Goal: Communication & Community: Connect with others

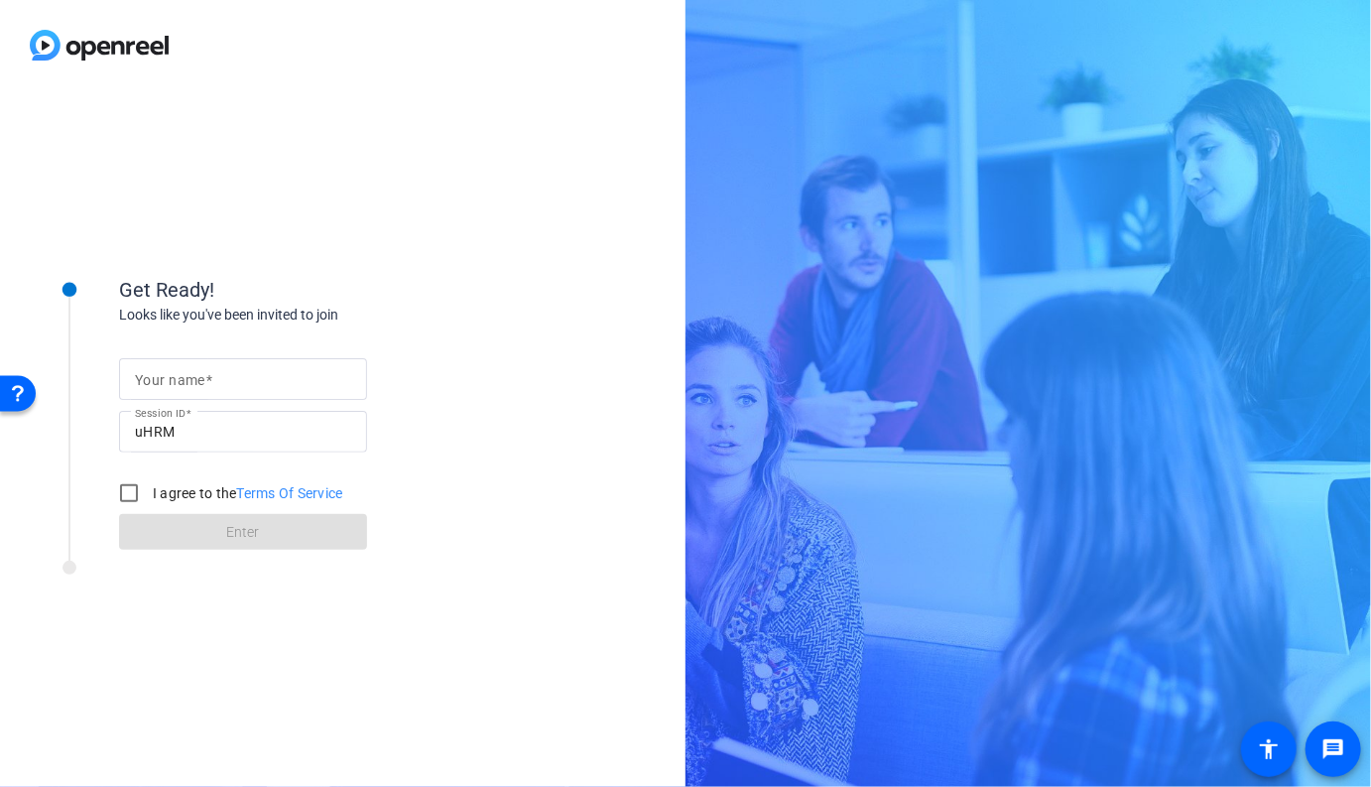
click at [229, 377] on input "Your name" at bounding box center [243, 379] width 216 height 24
type input "[PERSON_NAME]"
click at [129, 489] on input "I agree to the Terms Of Service" at bounding box center [129, 493] width 40 height 40
checkbox input "true"
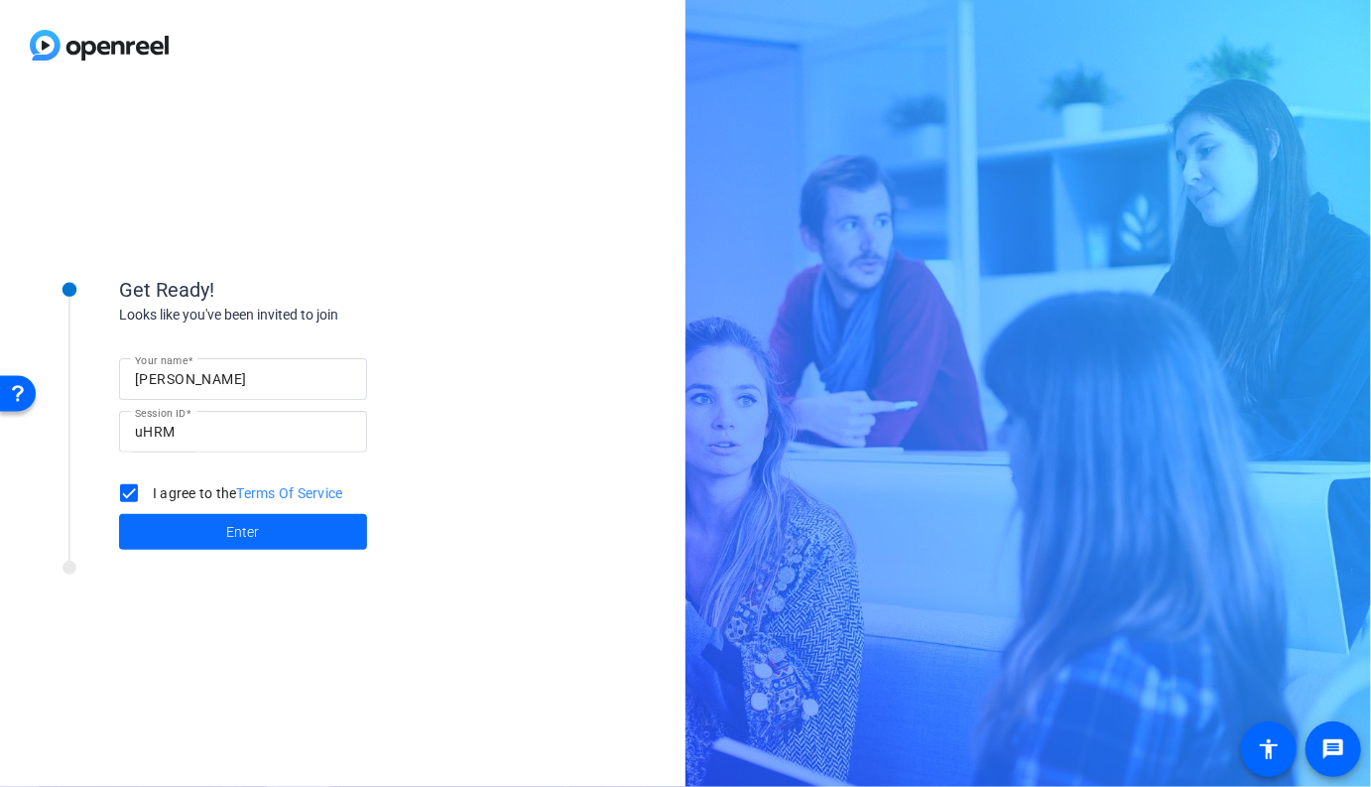
click at [200, 525] on span at bounding box center [243, 532] width 248 height 48
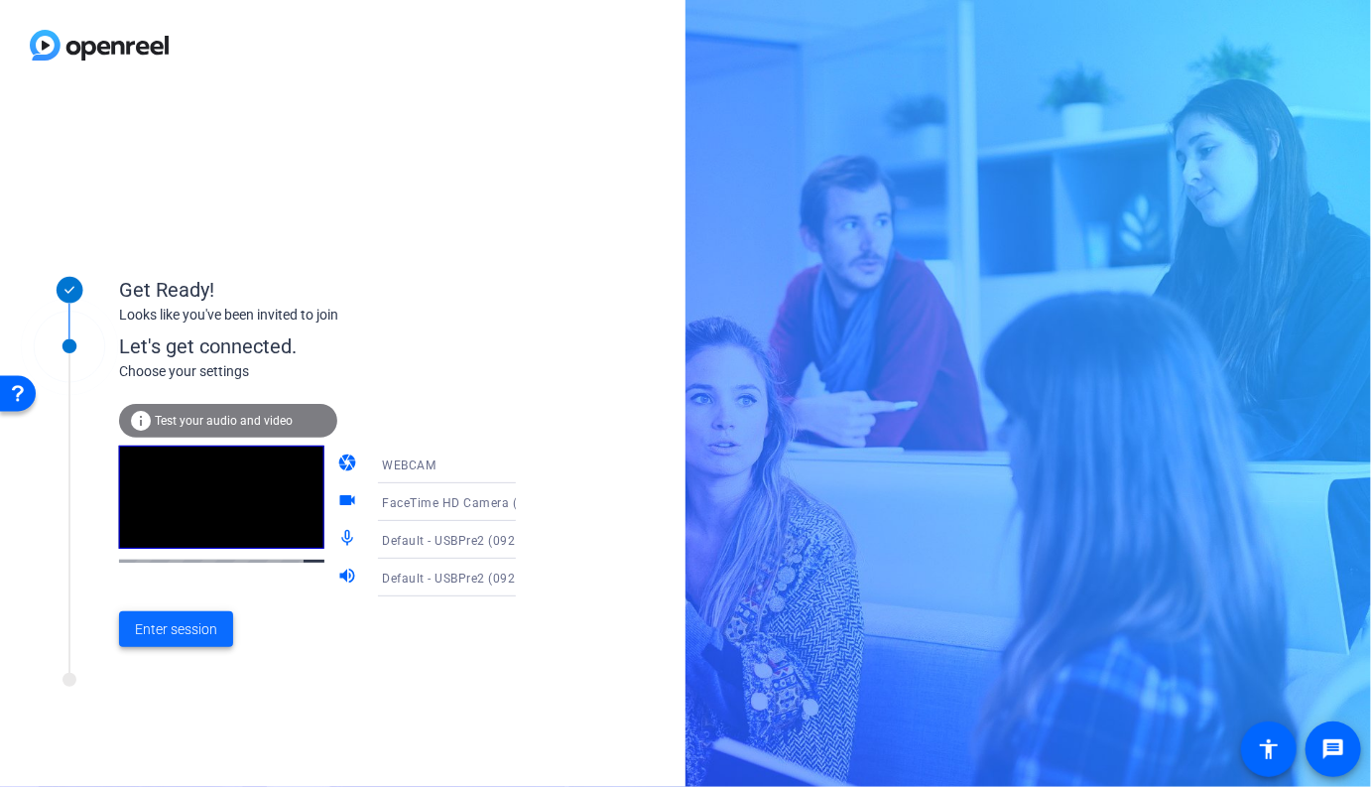
click at [203, 638] on span "Enter session" at bounding box center [176, 629] width 82 height 21
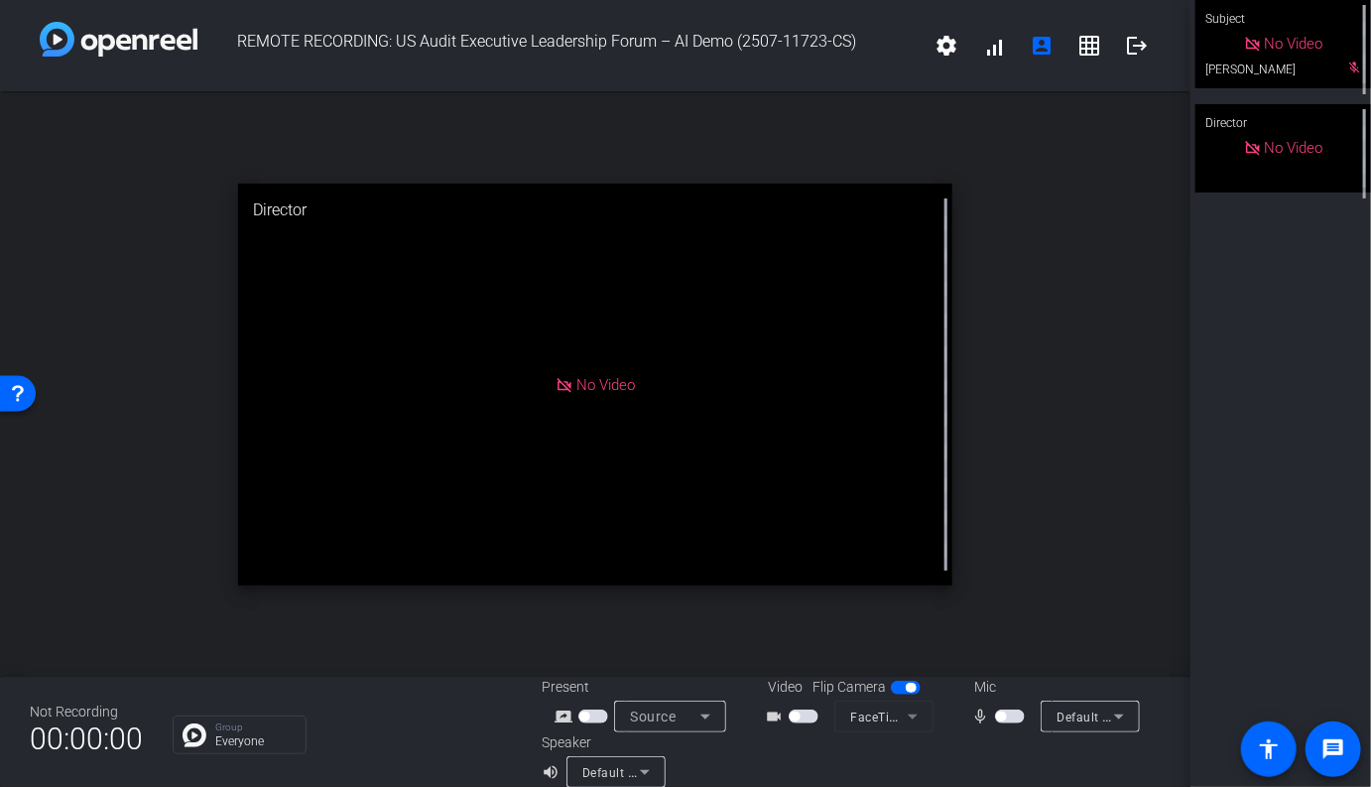
click at [1022, 716] on span "button" at bounding box center [1010, 716] width 30 height 14
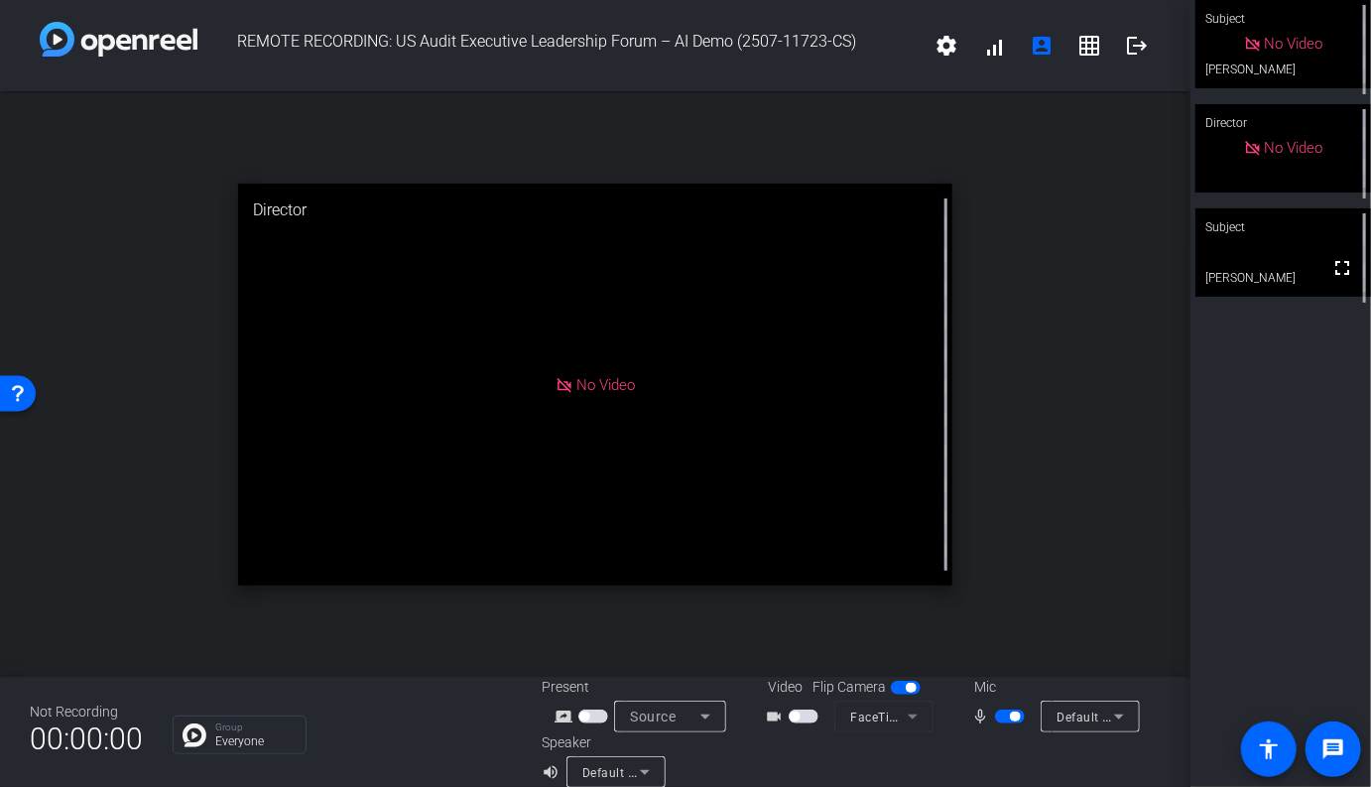
click at [811, 718] on span "button" at bounding box center [804, 716] width 30 height 14
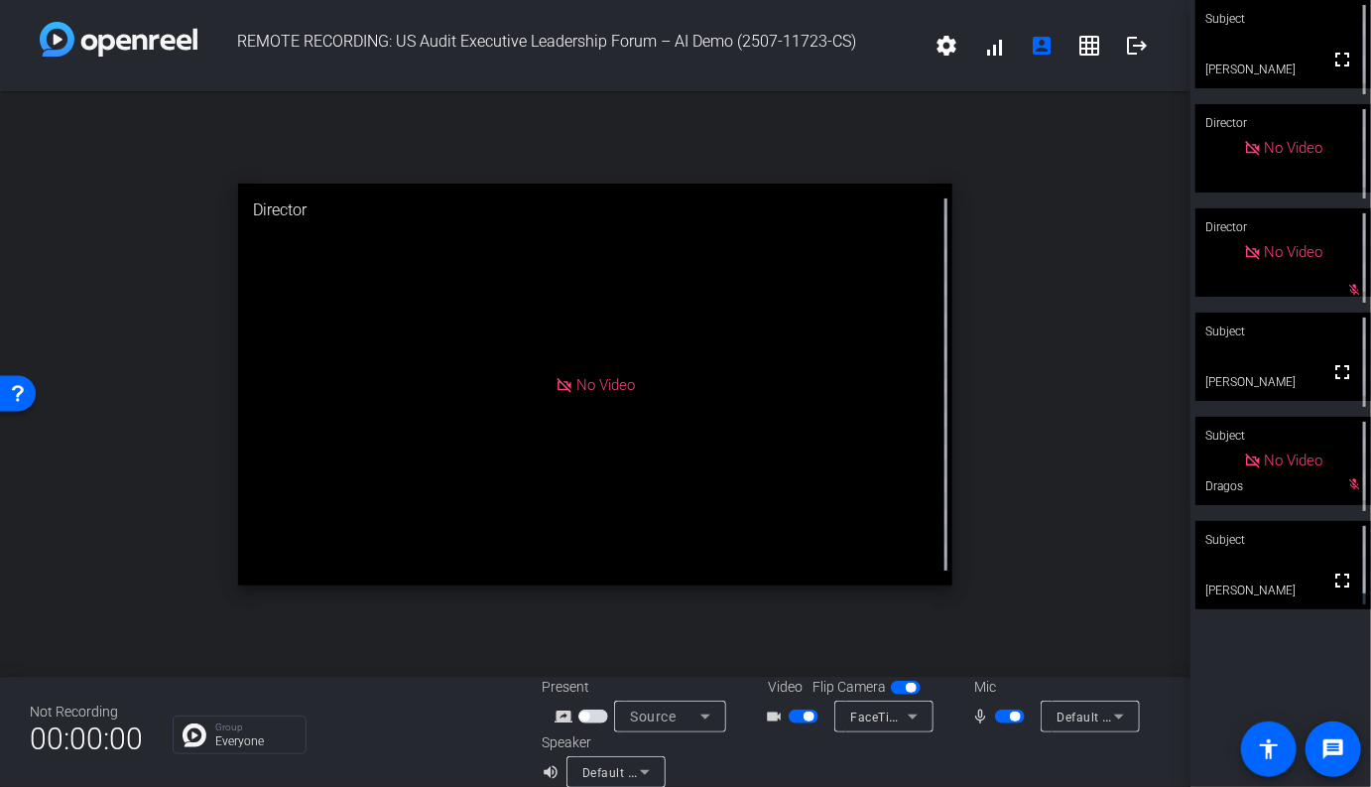
click at [1278, 560] on video at bounding box center [1283, 565] width 176 height 88
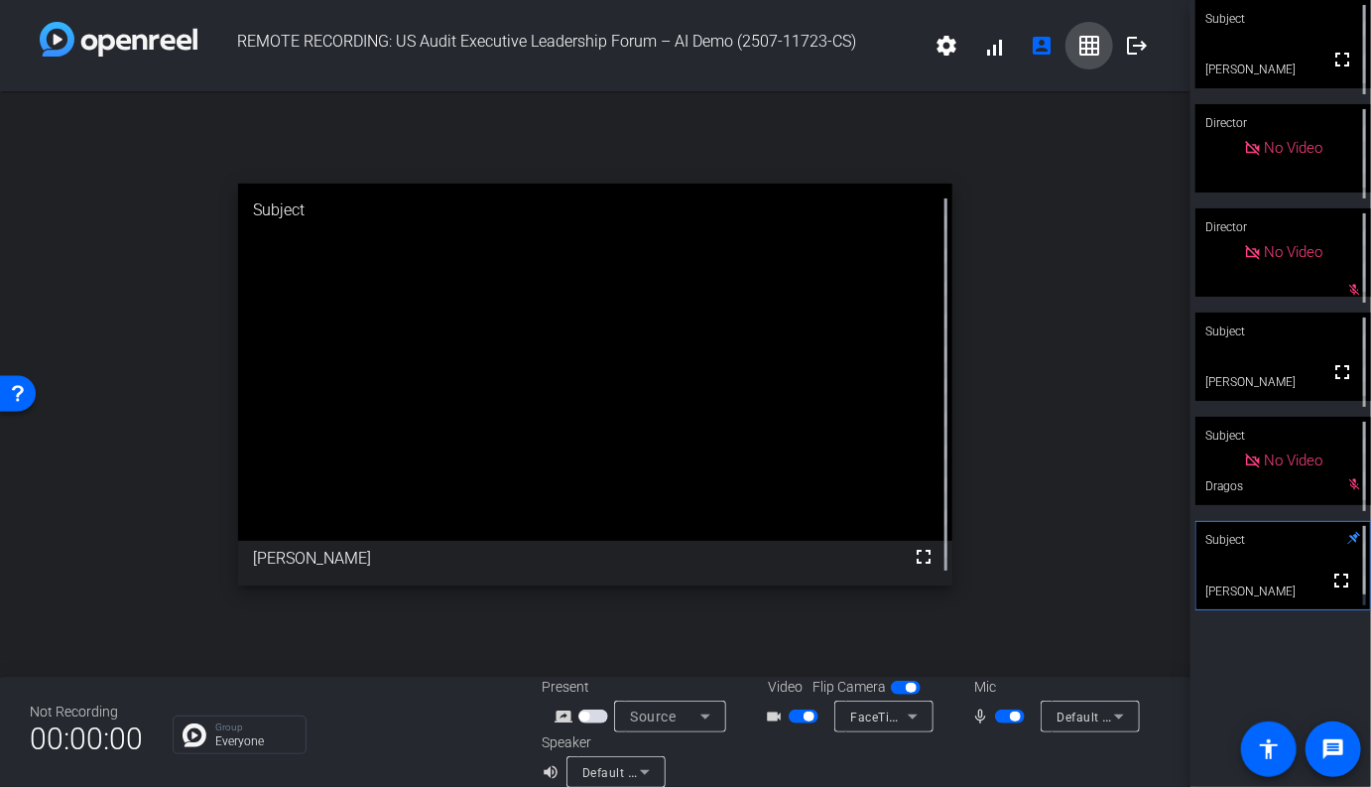
click at [1088, 55] on mat-icon "grid_on" at bounding box center [1089, 46] width 24 height 24
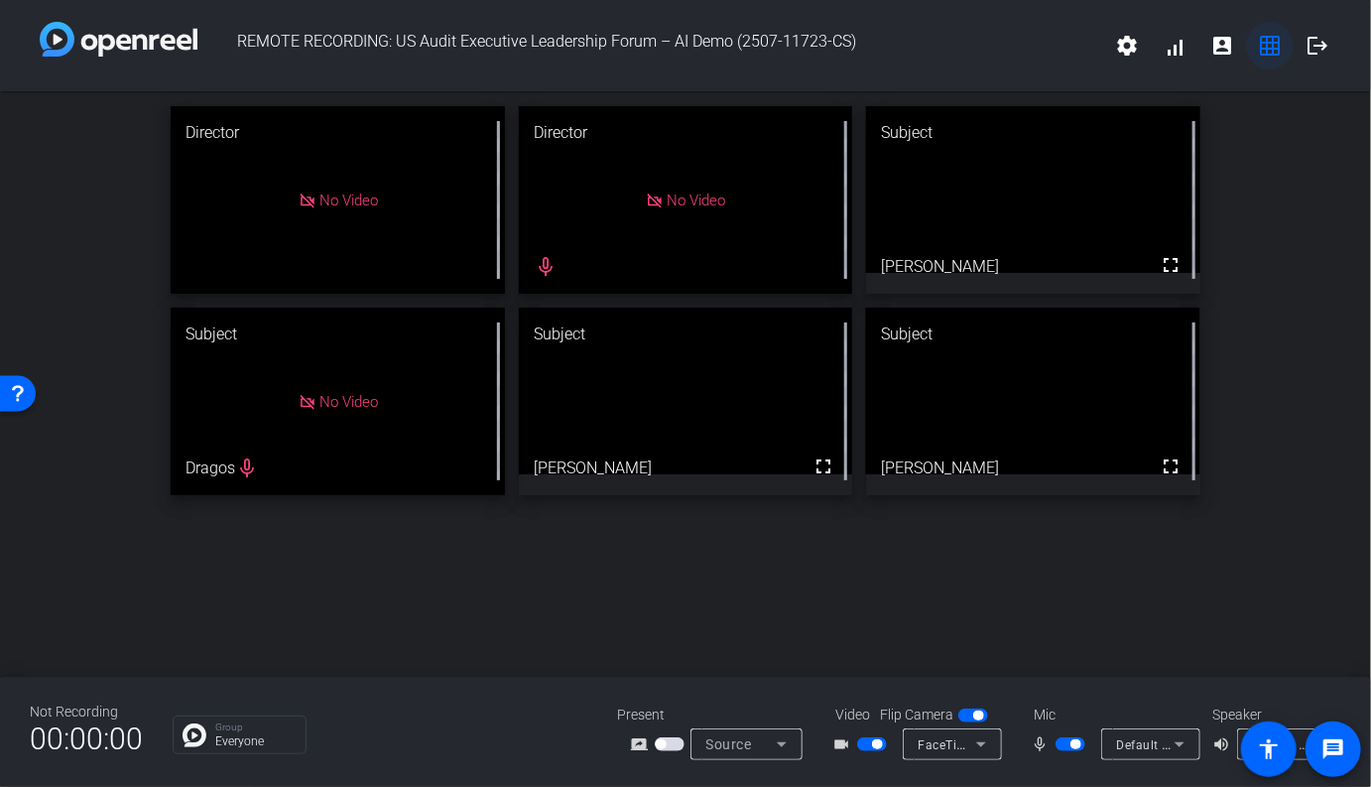
click at [1263, 47] on mat-icon "grid_on" at bounding box center [1270, 46] width 24 height 24
click at [1226, 48] on mat-icon "account_box" at bounding box center [1222, 46] width 24 height 24
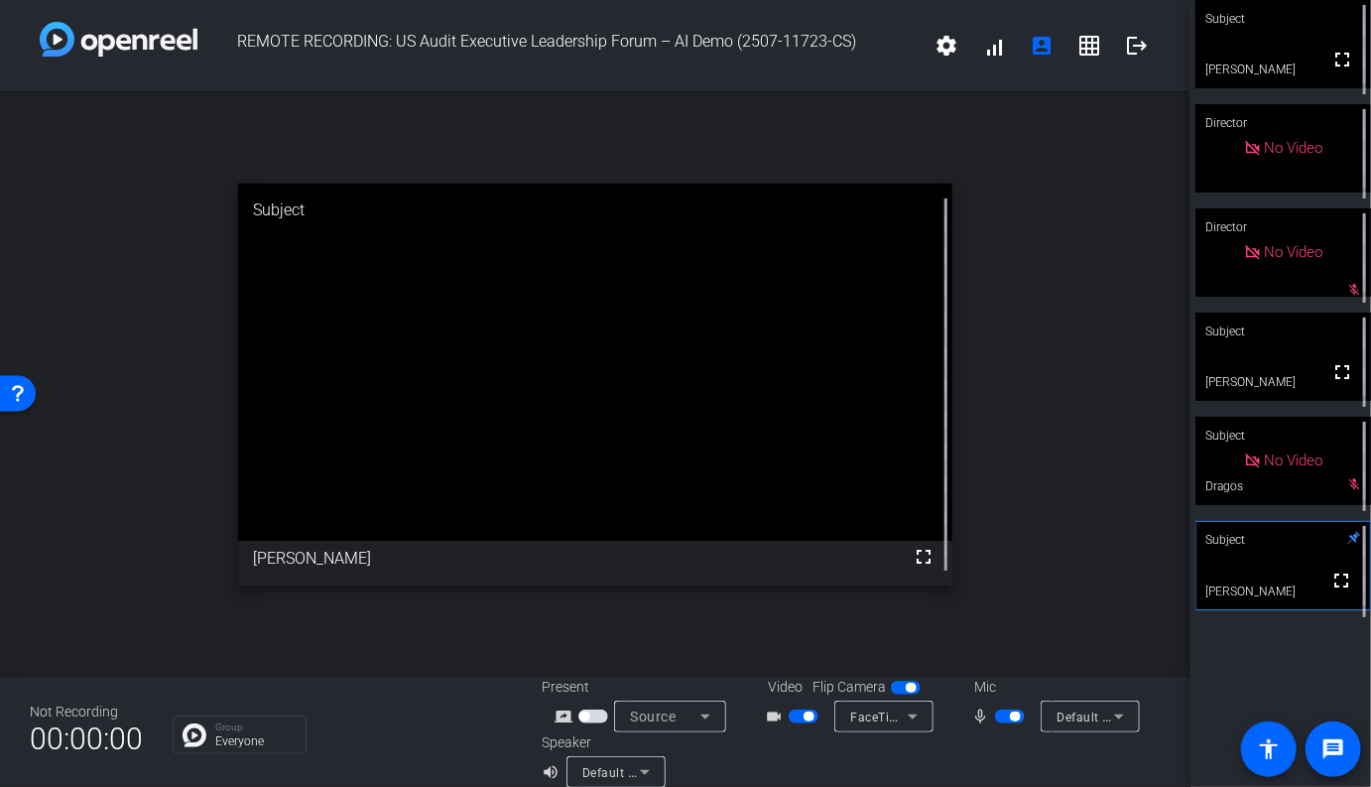
click at [1267, 592] on video at bounding box center [1283, 565] width 174 height 87
click at [919, 559] on mat-icon "fullscreen" at bounding box center [924, 557] width 24 height 24
click at [799, 718] on span "button" at bounding box center [804, 716] width 30 height 14
click at [1014, 717] on span "button" at bounding box center [1015, 716] width 10 height 10
click at [1011, 719] on span "button" at bounding box center [1010, 716] width 30 height 14
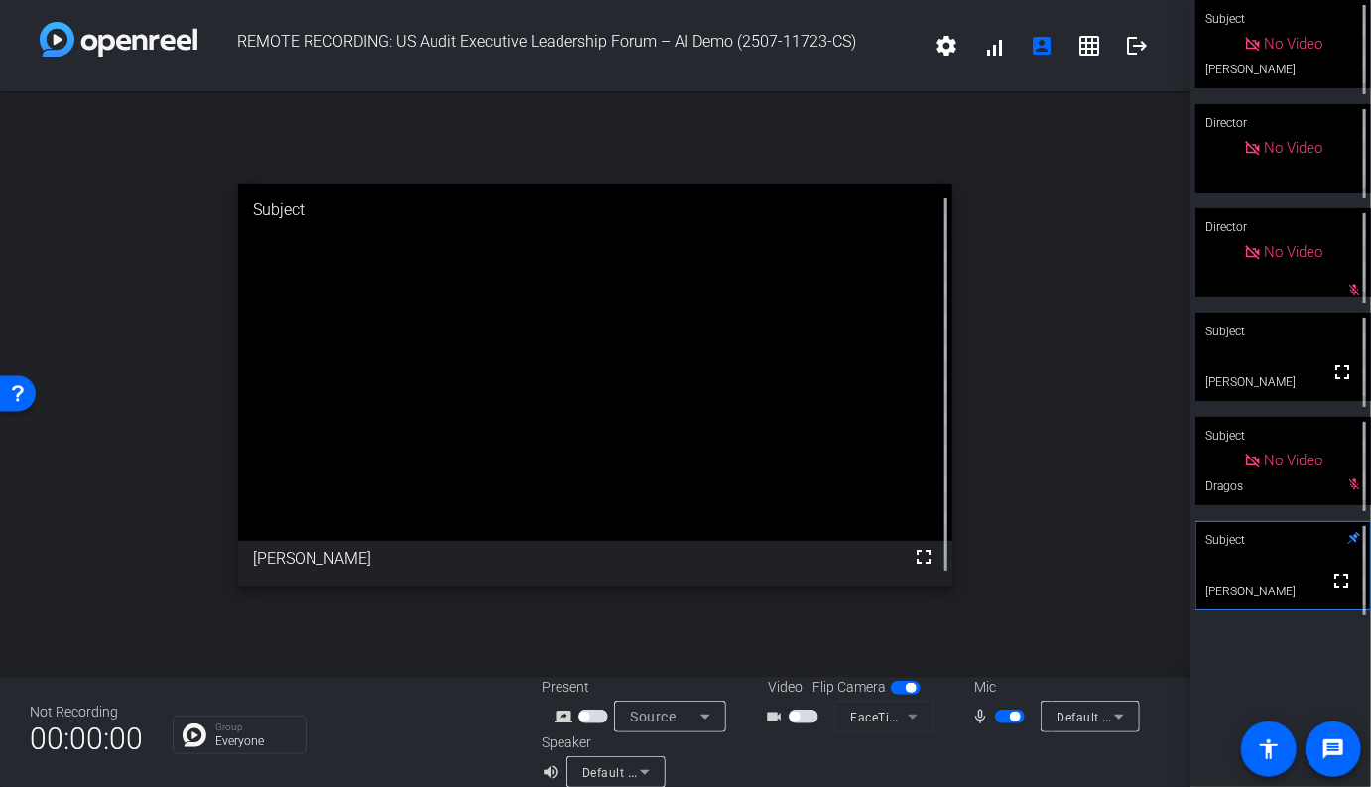
click at [693, 723] on icon at bounding box center [705, 716] width 24 height 24
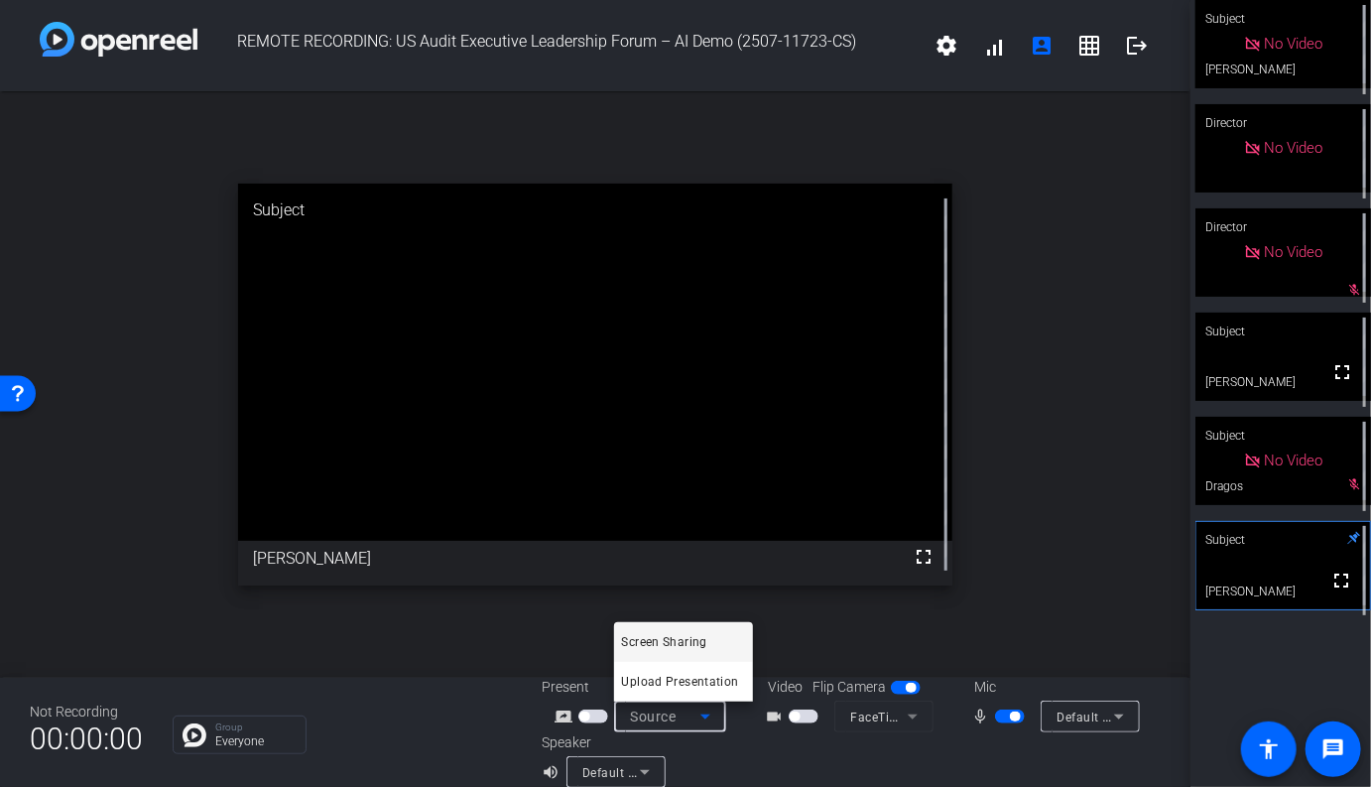
click at [748, 731] on div at bounding box center [685, 393] width 1371 height 787
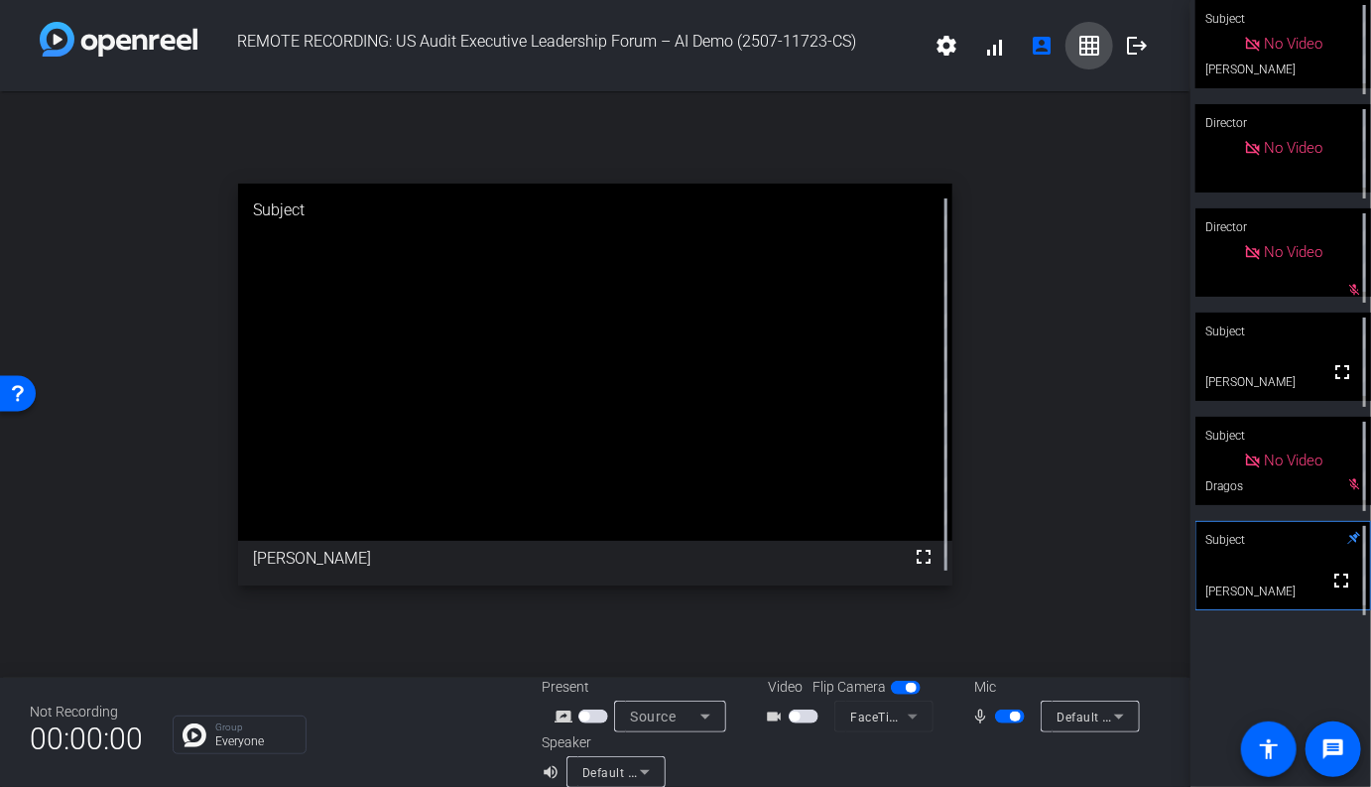
click at [1076, 41] on span at bounding box center [1089, 46] width 48 height 48
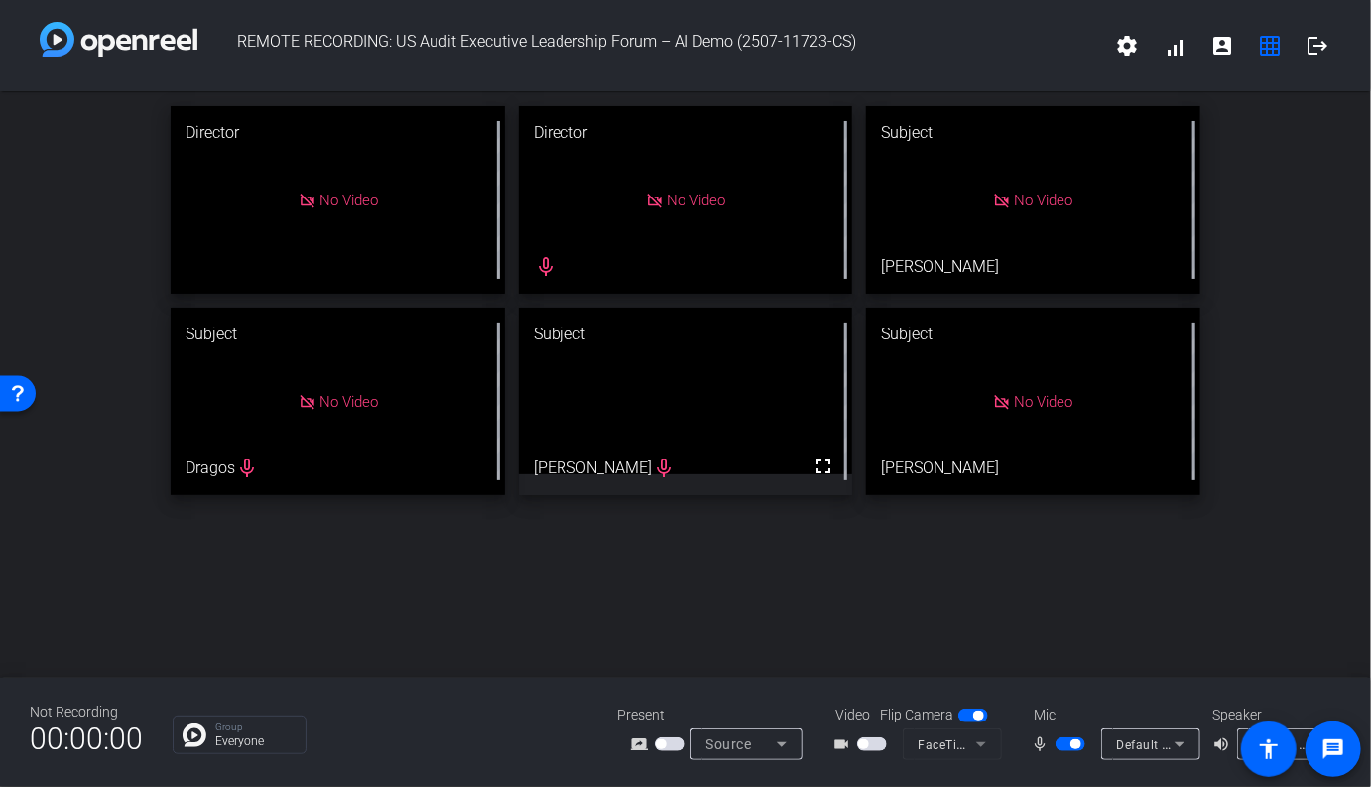
click at [1077, 223] on div "No Video" at bounding box center [1033, 199] width 334 height 187
click at [1216, 46] on mat-icon "account_box" at bounding box center [1222, 46] width 24 height 24
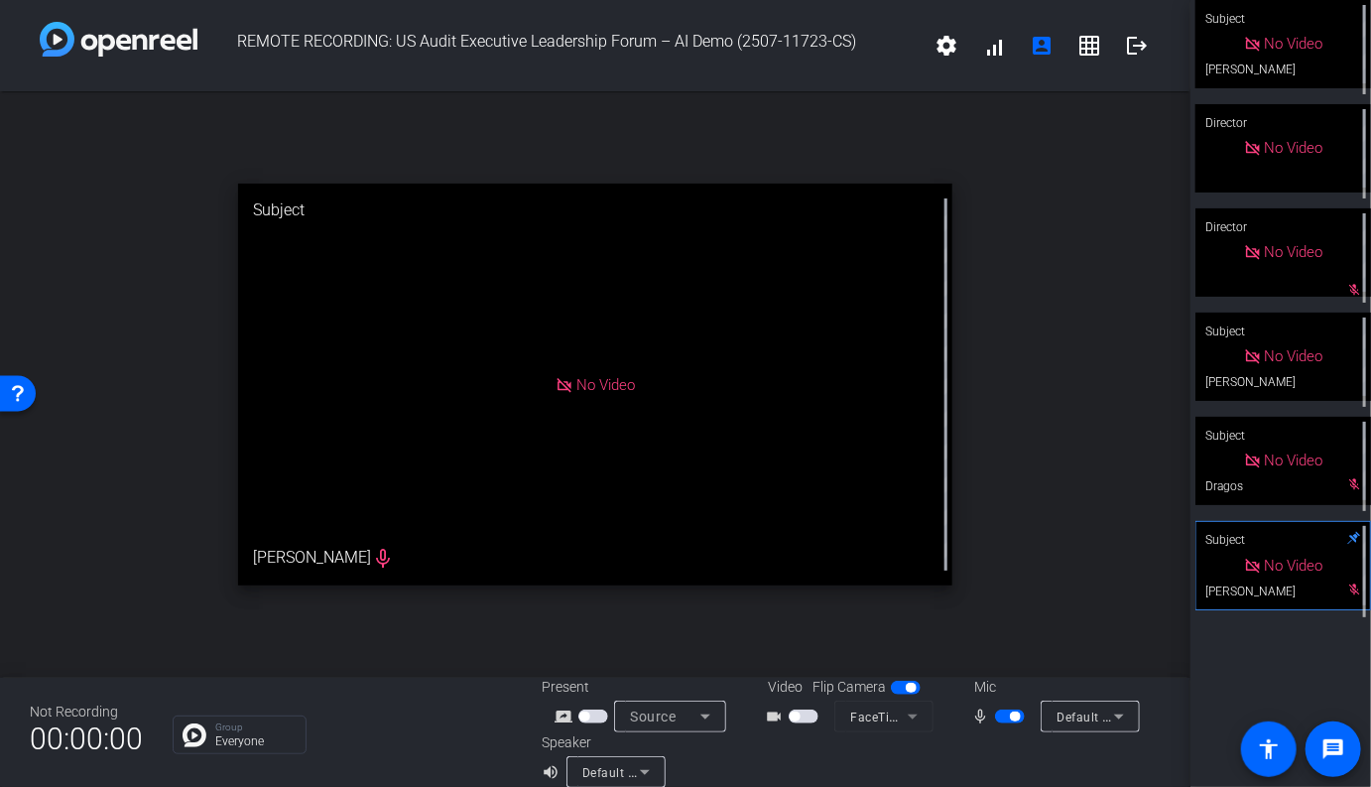
click at [1292, 395] on div "No Video" at bounding box center [1283, 356] width 176 height 88
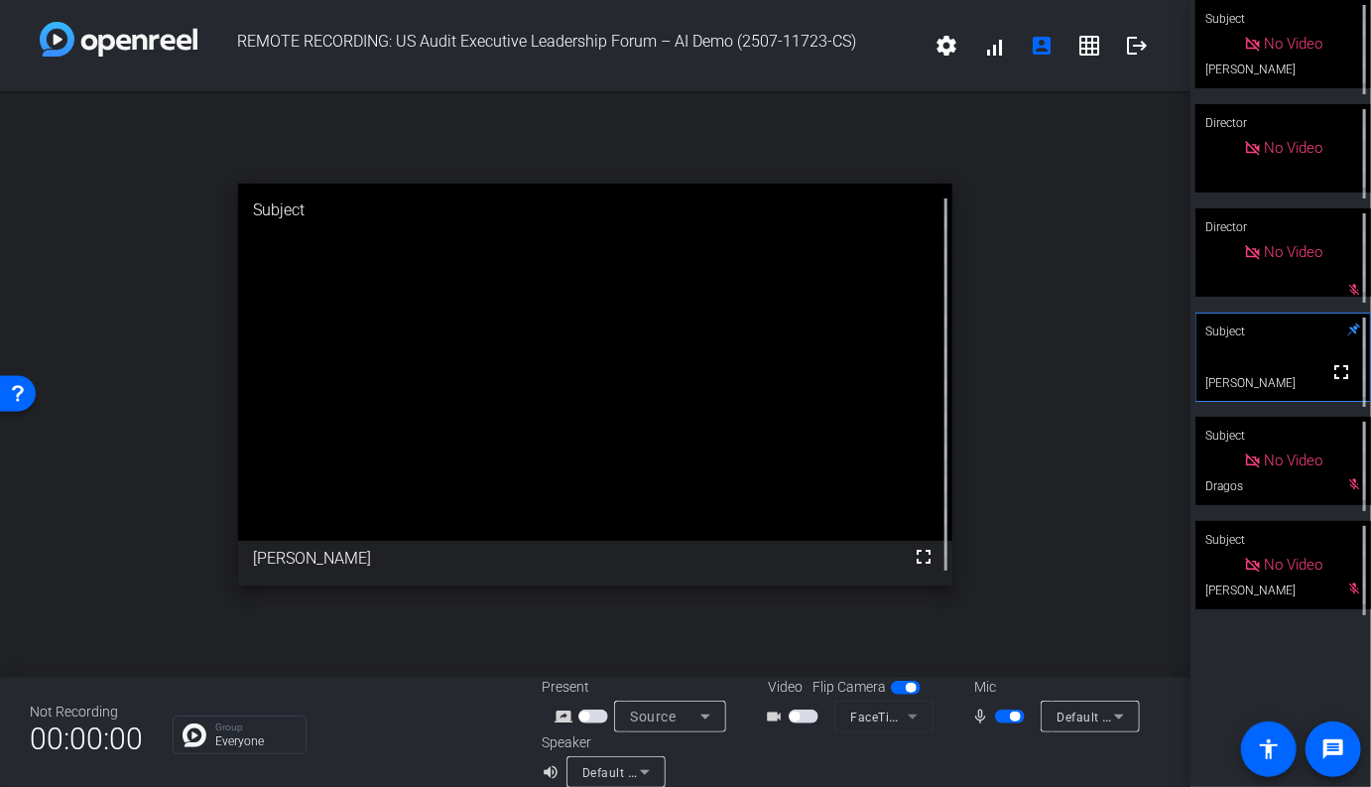
click at [1010, 716] on span "button" at bounding box center [1015, 716] width 10 height 10
click at [1015, 720] on span "button" at bounding box center [1010, 716] width 30 height 14
